Goal: Task Accomplishment & Management: Manage account settings

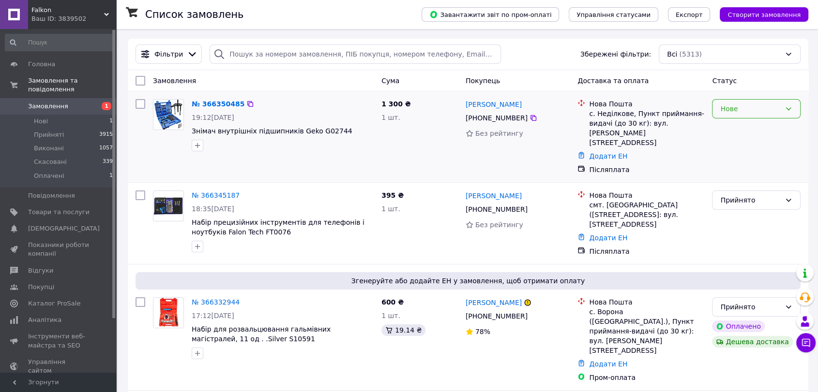
click at [732, 107] on div "Нове" at bounding box center [750, 109] width 60 height 11
click at [734, 126] on li "Прийнято" at bounding box center [756, 129] width 88 height 17
click at [105, 13] on icon at bounding box center [106, 14] width 5 height 5
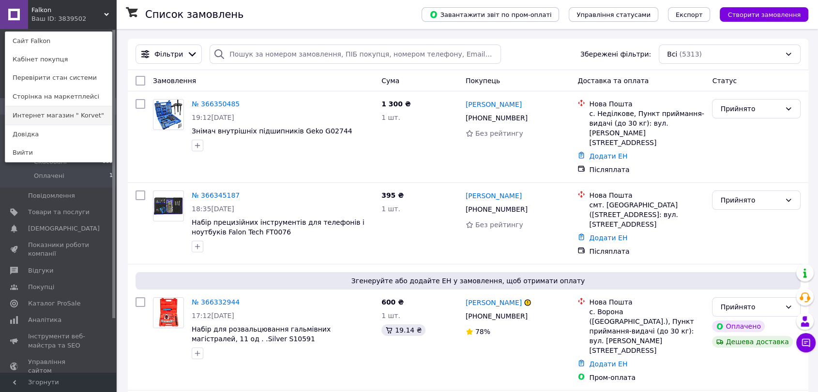
click at [56, 115] on link "Интернет магазин " Korvet"" at bounding box center [58, 115] width 106 height 18
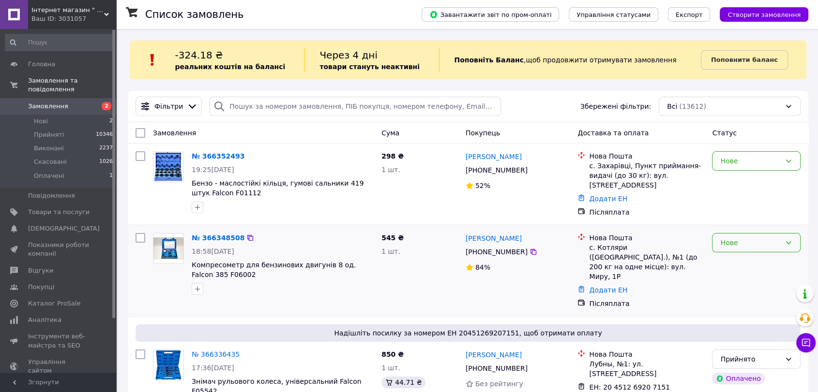
click at [729, 242] on div "Нове" at bounding box center [750, 243] width 60 height 11
click at [732, 260] on li "Прийнято" at bounding box center [756, 259] width 88 height 17
click at [735, 159] on div "Нове" at bounding box center [750, 161] width 60 height 11
click at [739, 182] on li "Прийнято" at bounding box center [756, 181] width 88 height 17
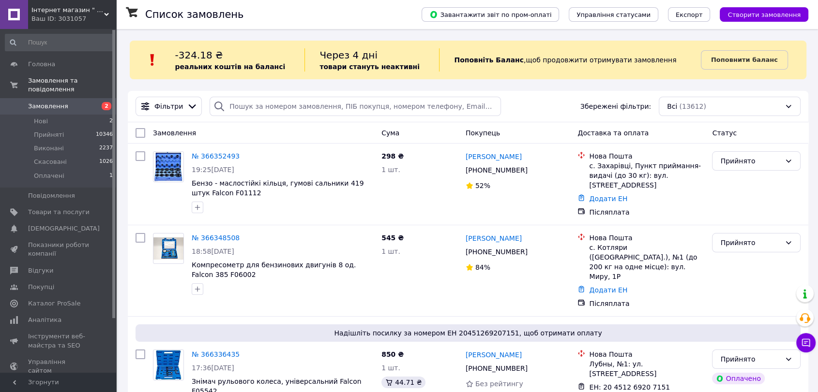
drag, startPoint x: 59, startPoint y: 201, endPoint x: 152, endPoint y: 202, distance: 93.9
click at [59, 208] on span "Товари та послуги" at bounding box center [58, 212] width 61 height 9
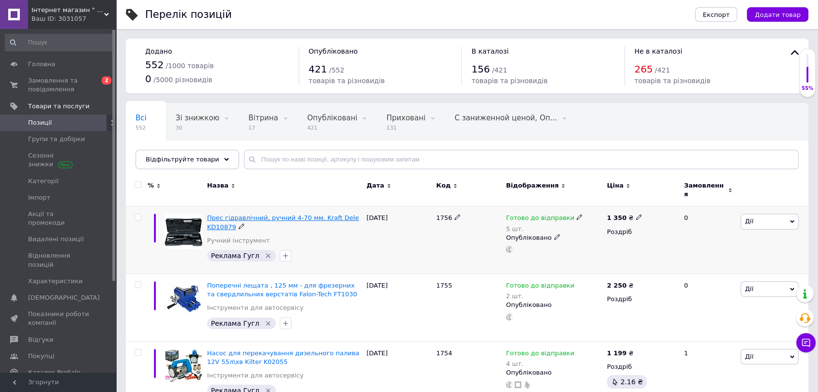
click at [223, 214] on span "Прес гідравлічний, ручний 4-70 мм. Kraft Dele KD10879" at bounding box center [283, 222] width 152 height 16
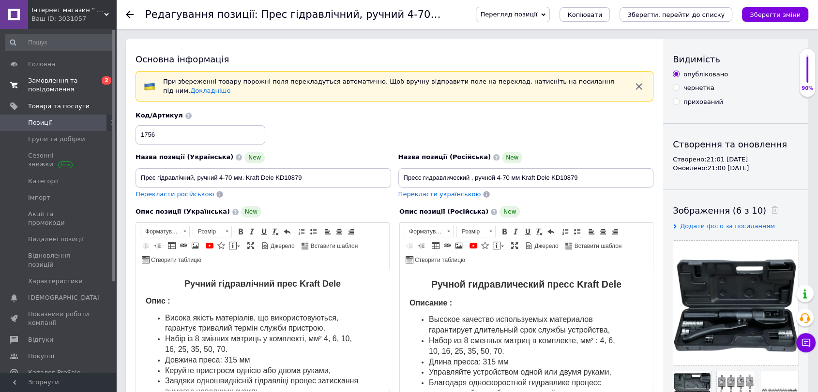
click at [42, 79] on span "Замовлення та повідомлення" at bounding box center [58, 84] width 61 height 17
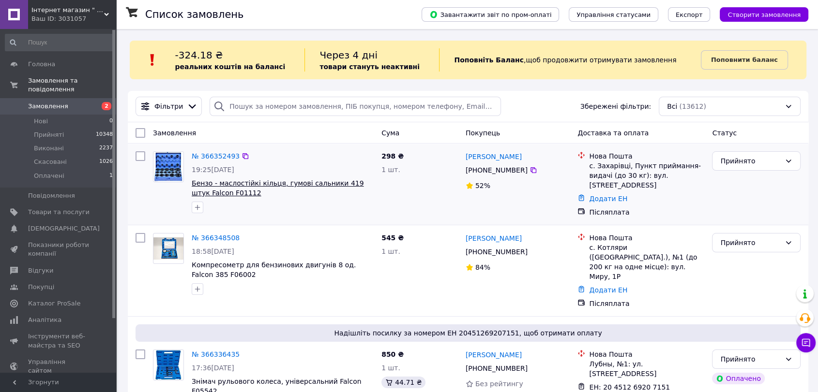
click at [227, 185] on span "Бензо - маслостійкі кільця, гумові сальники 419 штук Falcon F01112" at bounding box center [278, 188] width 172 height 17
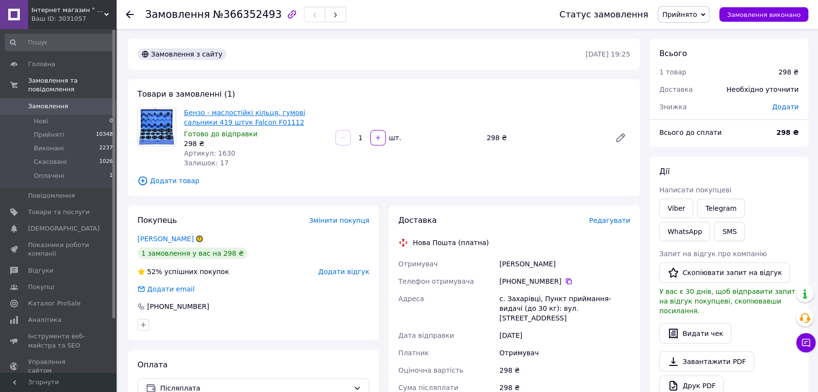
click at [212, 113] on link "Бензо - маслостійкі кільця, гумові сальники 419 штук Falcon F01112" at bounding box center [244, 117] width 121 height 17
click at [53, 208] on span "Товари та послуги" at bounding box center [58, 212] width 61 height 9
